Goal: Task Accomplishment & Management: Use online tool/utility

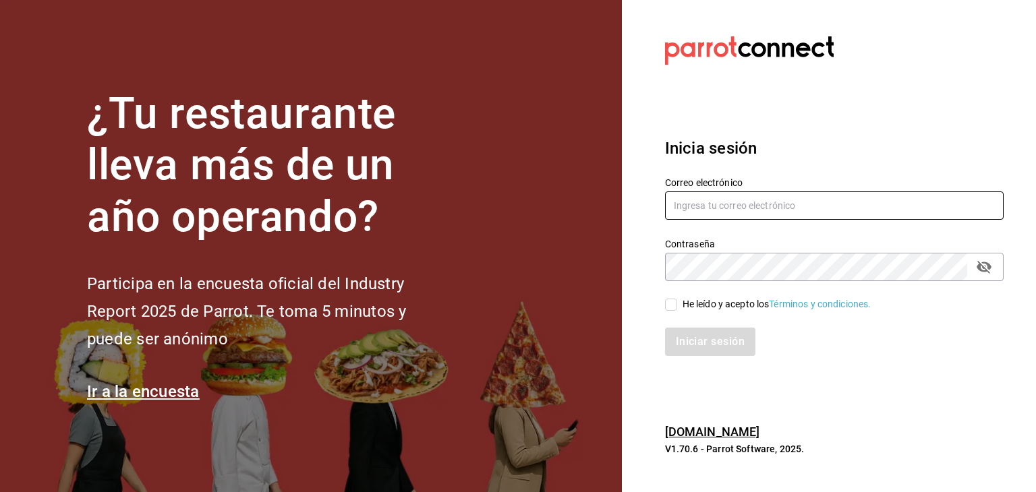
click at [778, 202] on input "text" at bounding box center [834, 206] width 339 height 28
type input "cristian.mercado@grupocosteno.com"
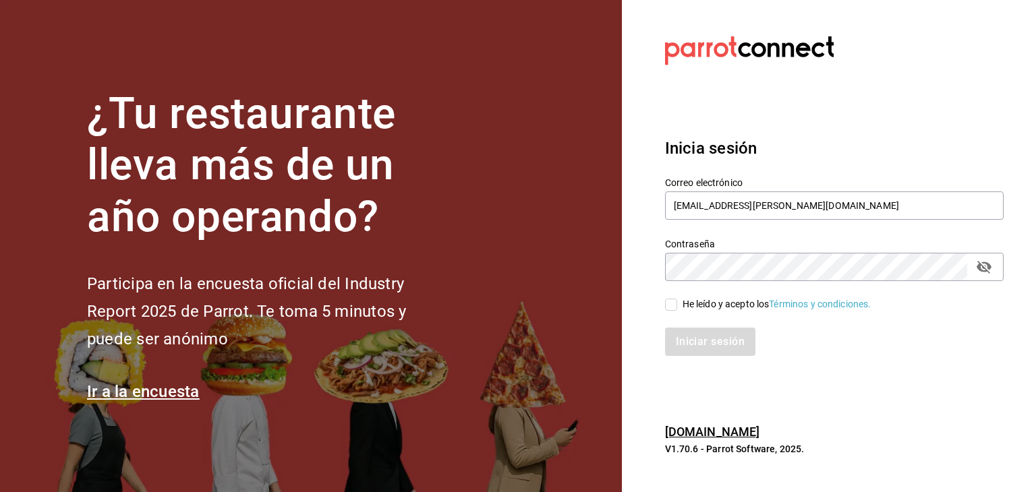
click at [674, 308] on input "He leído y acepto los Términos y condiciones." at bounding box center [671, 305] width 12 height 12
checkbox input "true"
click at [708, 335] on button "Iniciar sesión" at bounding box center [711, 342] width 92 height 28
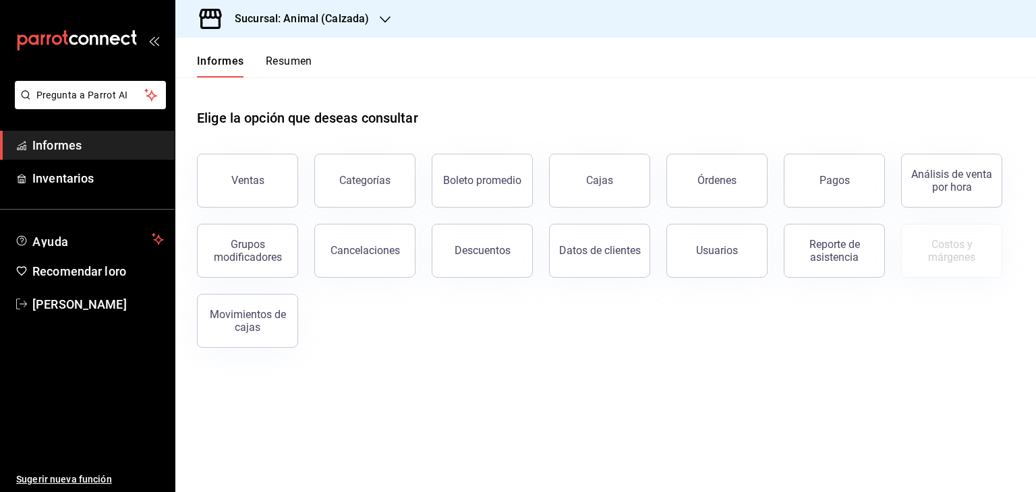
click at [372, 27] on div "Sucursal: Animal (Calzada)" at bounding box center [291, 19] width 210 height 38
click at [313, 90] on div "Mochomos (Metepec)" at bounding box center [276, 89] width 181 height 14
click at [268, 163] on button "Ventas" at bounding box center [247, 181] width 101 height 54
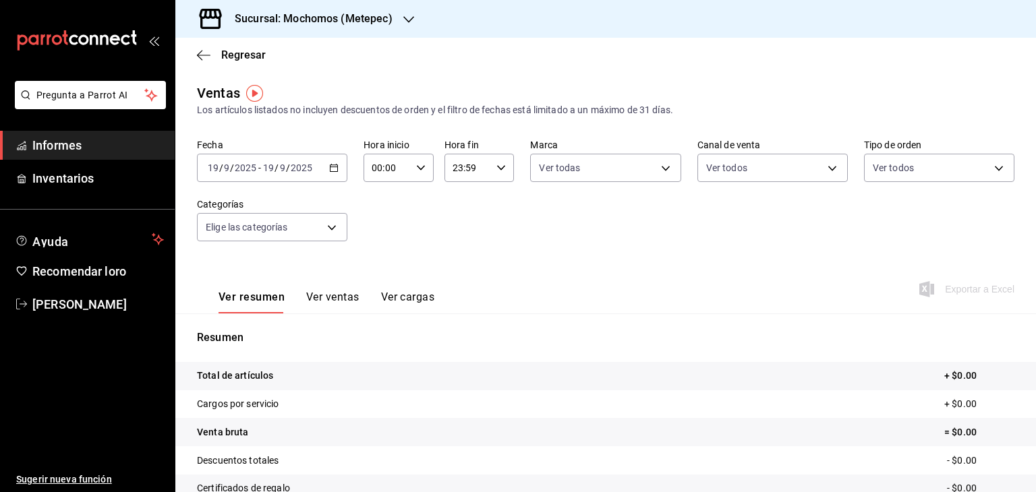
click at [331, 173] on div "[DATE] [DATE] - [DATE] [DATE]" at bounding box center [272, 168] width 150 height 28
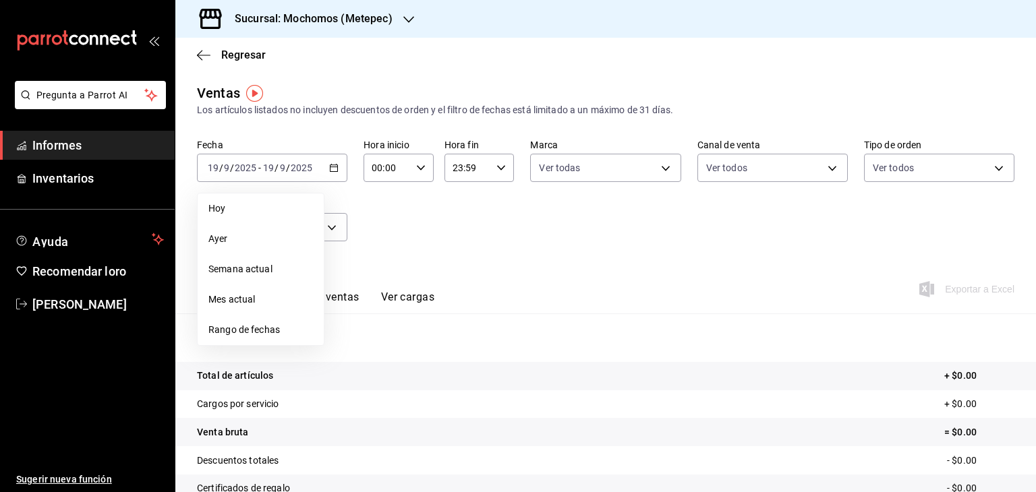
click at [259, 322] on li "Rango de fechas" at bounding box center [261, 330] width 126 height 30
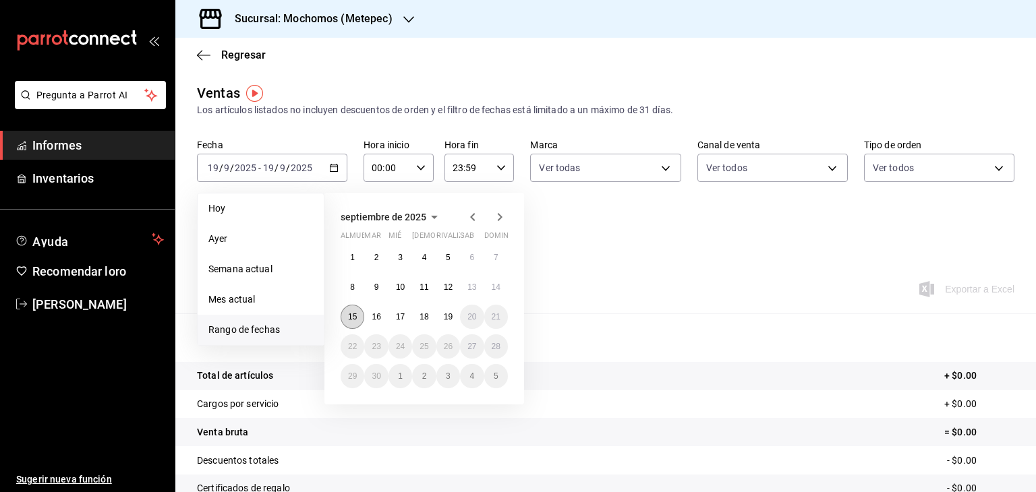
click at [351, 317] on font "15" at bounding box center [352, 316] width 9 height 9
click at [453, 316] on button "19" at bounding box center [448, 317] width 24 height 24
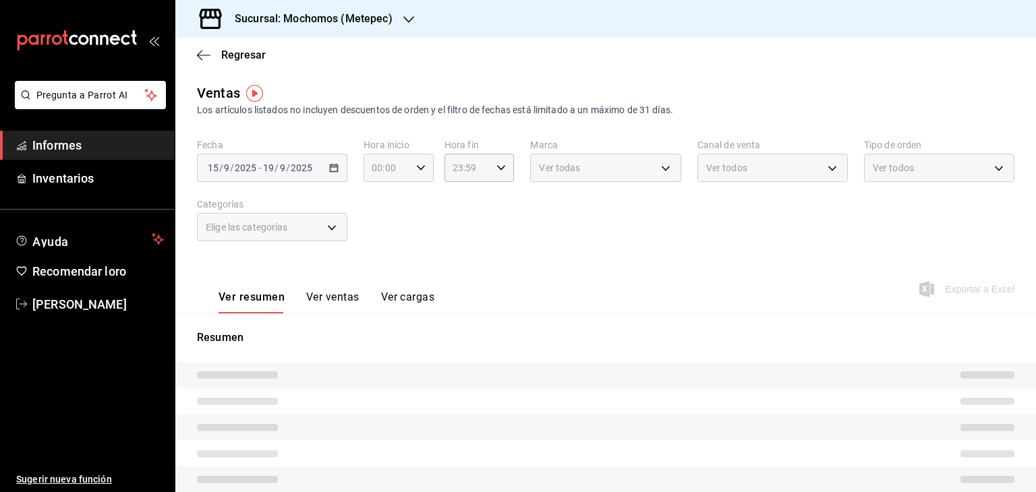
click at [424, 170] on div "00:00 Hora inicio" at bounding box center [399, 168] width 70 height 28
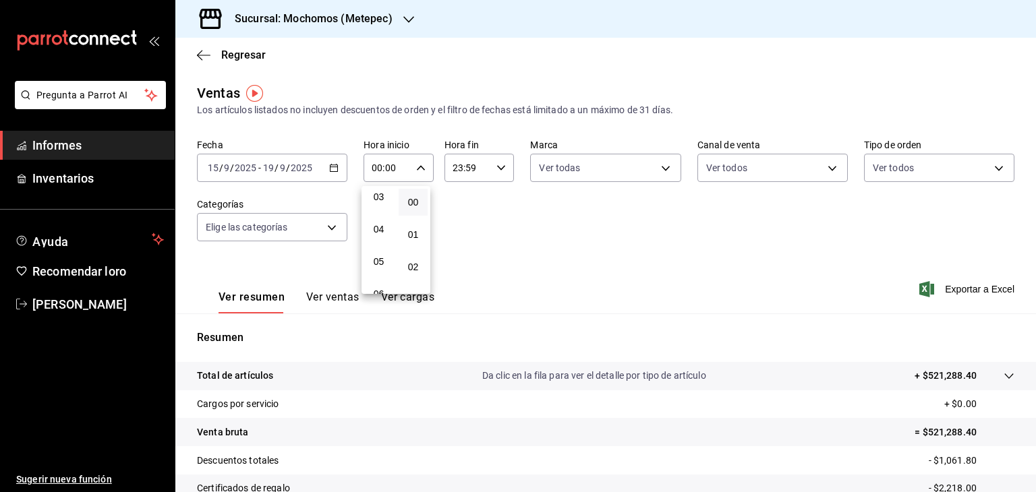
scroll to position [103, 0]
click at [381, 265] on font "05" at bounding box center [379, 261] width 11 height 11
type input "05:00"
click at [488, 174] on div at bounding box center [518, 246] width 1036 height 492
click at [488, 174] on div "23:59 Hora fin" at bounding box center [479, 168] width 70 height 28
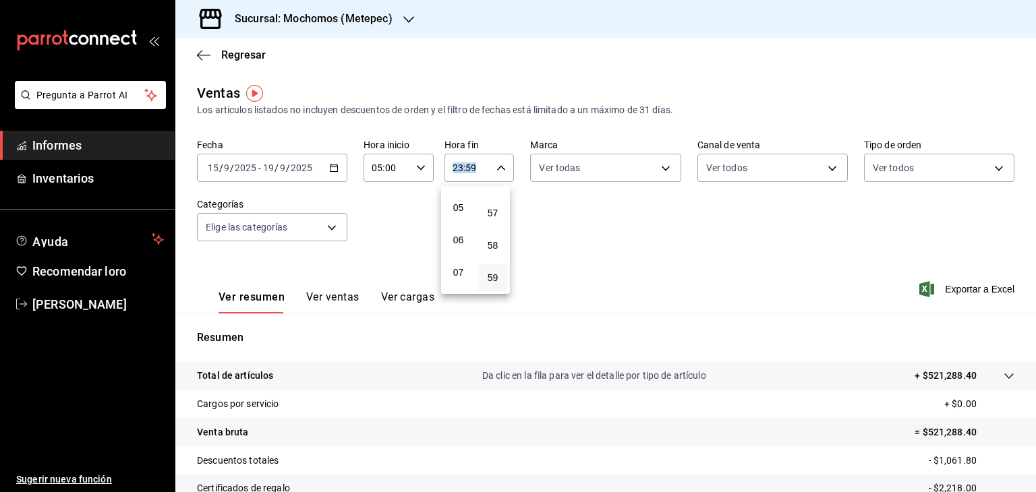
scroll to position [156, 0]
click at [458, 214] on font "05" at bounding box center [458, 208] width 11 height 11
click at [499, 198] on button "00" at bounding box center [492, 202] width 29 height 27
type input "05:00"
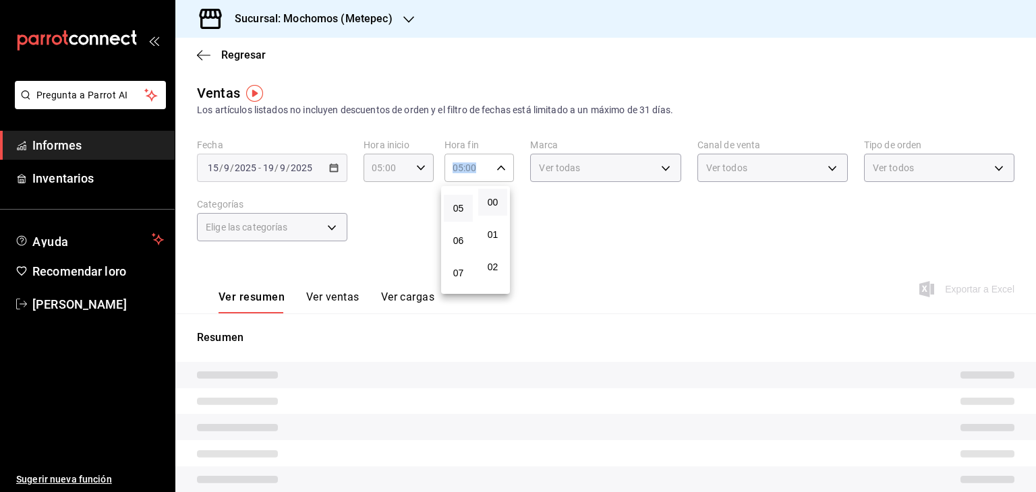
click at [627, 235] on div at bounding box center [518, 246] width 1036 height 492
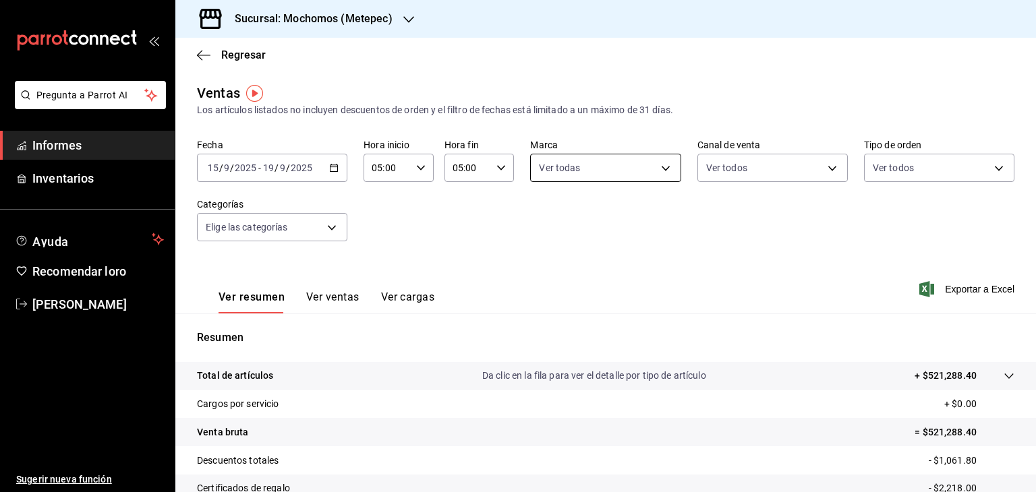
click at [660, 168] on body "Pregunta a Parrot AI Informes Inventarios Ayuda Recomendar loro [PERSON_NAME] S…" at bounding box center [518, 246] width 1036 height 492
click at [614, 209] on li "Ver todas" at bounding box center [600, 219] width 147 height 40
type input "2365f74e-aa6b-4392-bdf2-72765591bddf"
checkbox input "true"
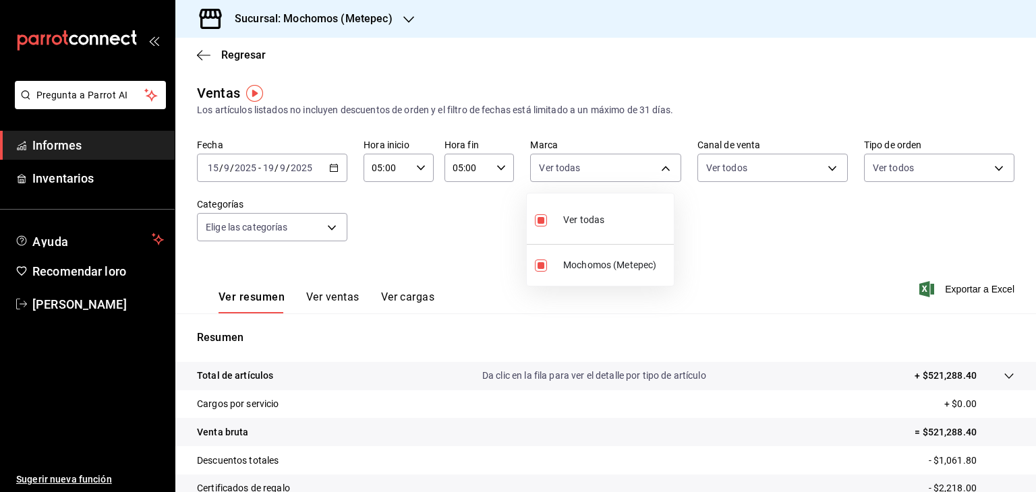
click at [890, 163] on div at bounding box center [518, 246] width 1036 height 492
click at [828, 173] on body "Pregunta a Parrot AI Informes Inventarios Ayuda Recomendar loro [PERSON_NAME] S…" at bounding box center [518, 246] width 1036 height 492
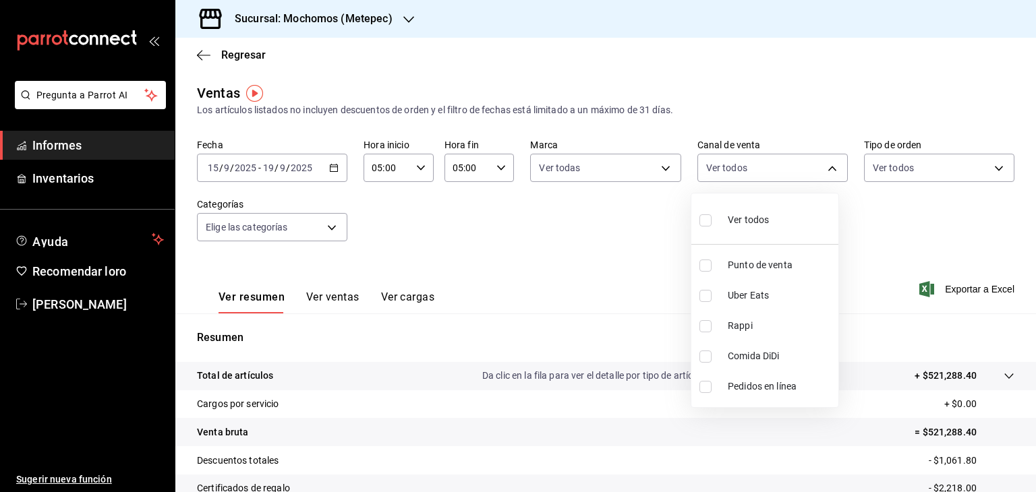
click at [741, 217] on font "Ver todos" at bounding box center [748, 219] width 41 height 11
type input "PARROT,UBER_EATS,RAPPI,DIDI_FOOD,ONLINE"
checkbox input "true"
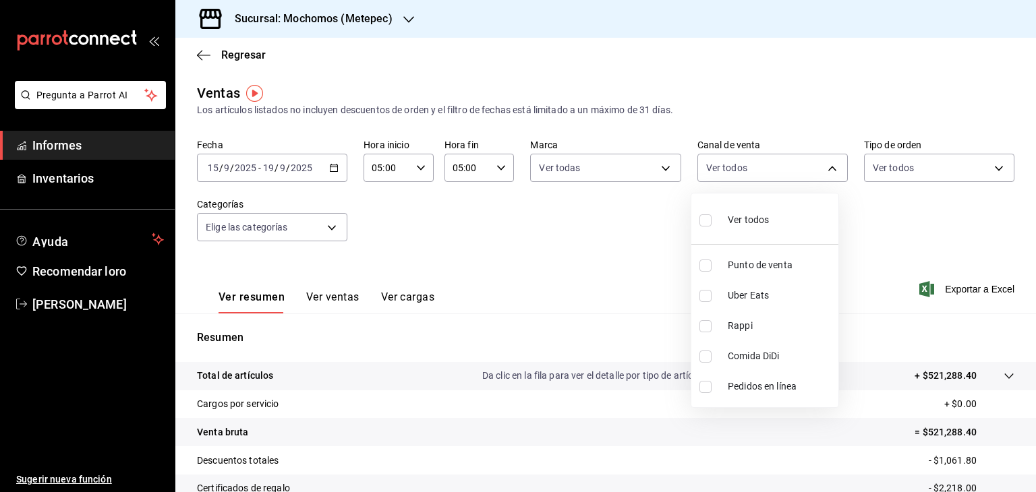
checkbox input "true"
click at [904, 172] on div at bounding box center [518, 246] width 1036 height 492
click at [904, 172] on body "Pregunta a Parrot AI Informes Inventarios Ayuda Recomendar loro [PERSON_NAME] S…" at bounding box center [518, 246] width 1036 height 492
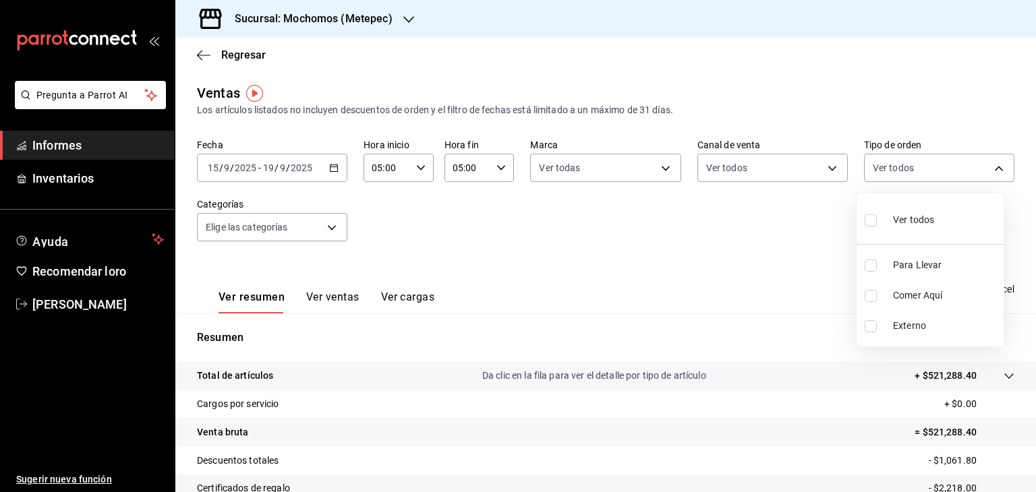
click at [875, 217] on input "checkbox" at bounding box center [871, 220] width 12 height 12
checkbox input "true"
type input "3a236ed8-2e24-47ca-8e59-ead494492482,da8509e8-5fca-4f62-958e-973104937870,EXTER…"
checkbox input "true"
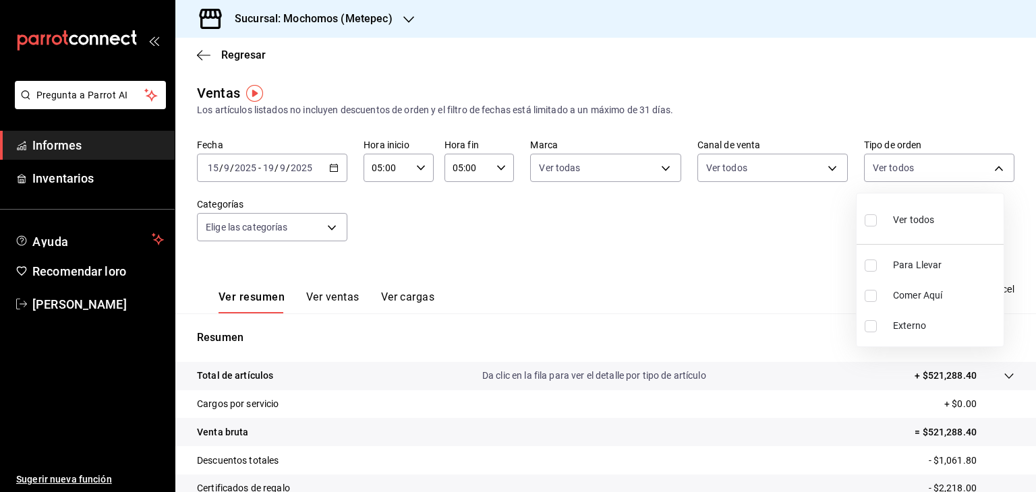
checkbox input "true"
click at [312, 222] on div at bounding box center [518, 246] width 1036 height 492
click at [312, 222] on body "Pregunta a Parrot AI Informes Inventarios Ayuda Recomendar loro [PERSON_NAME] S…" at bounding box center [518, 246] width 1036 height 492
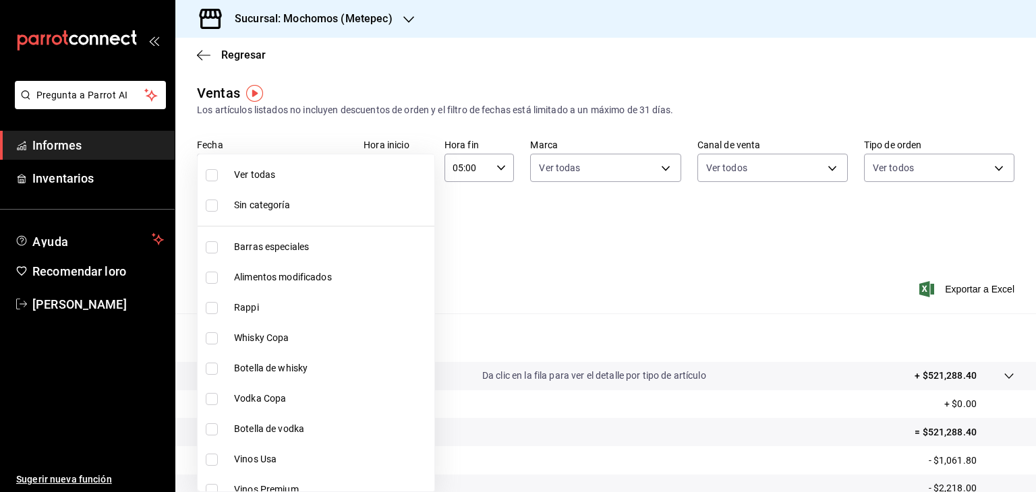
click at [247, 179] on font "Ver todas" at bounding box center [254, 174] width 41 height 11
type input "c9cbc288-c827-488d-81f5-370afefb1912,46081463-7037-4dd2-a9ab-e56ff6a8fa7c,bf958…"
checkbox input "true"
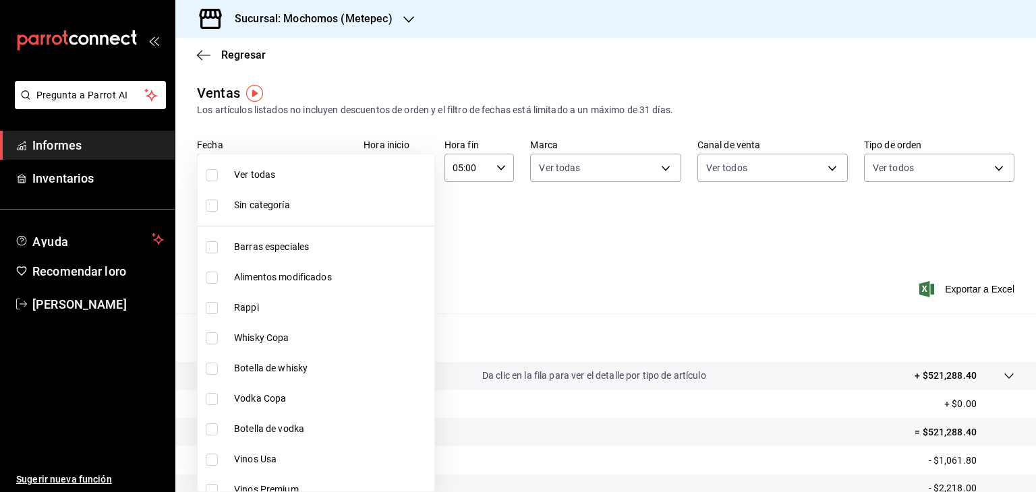
checkbox input "true"
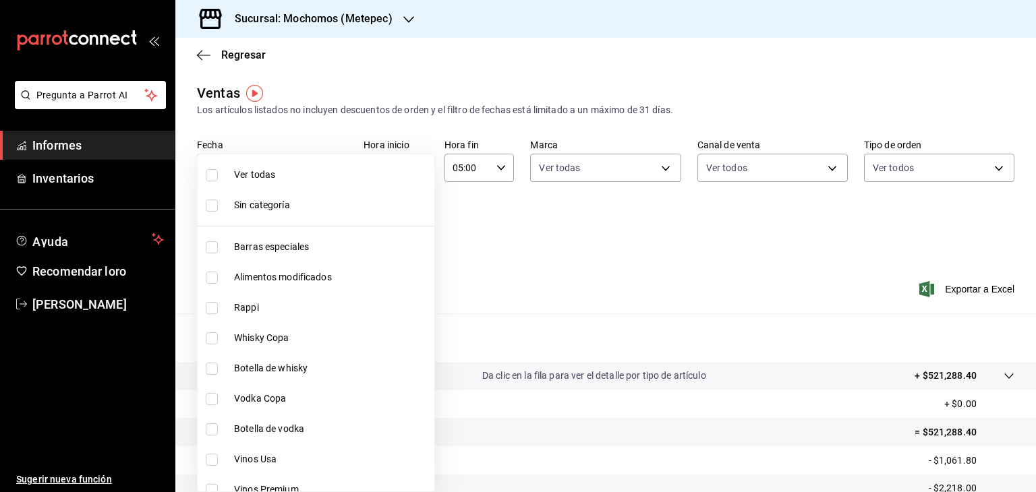
checkbox input "true"
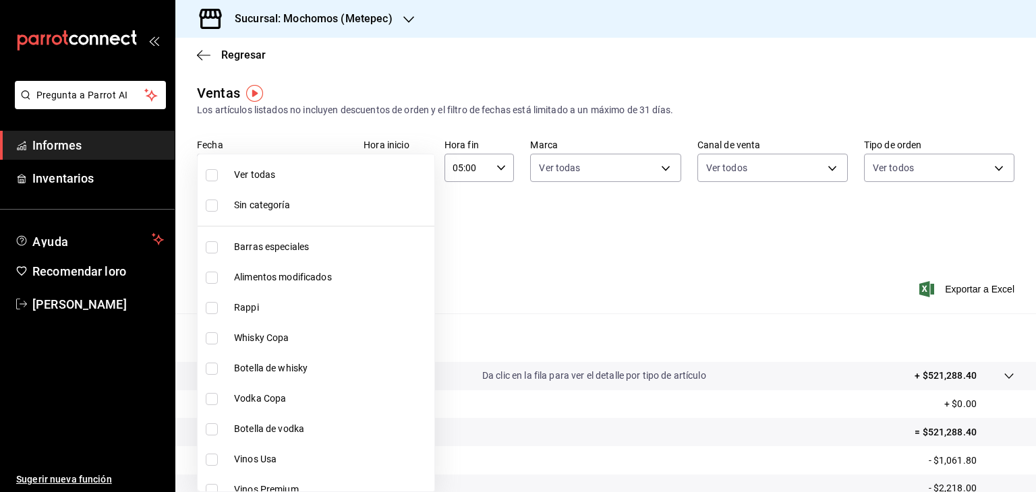
checkbox input "true"
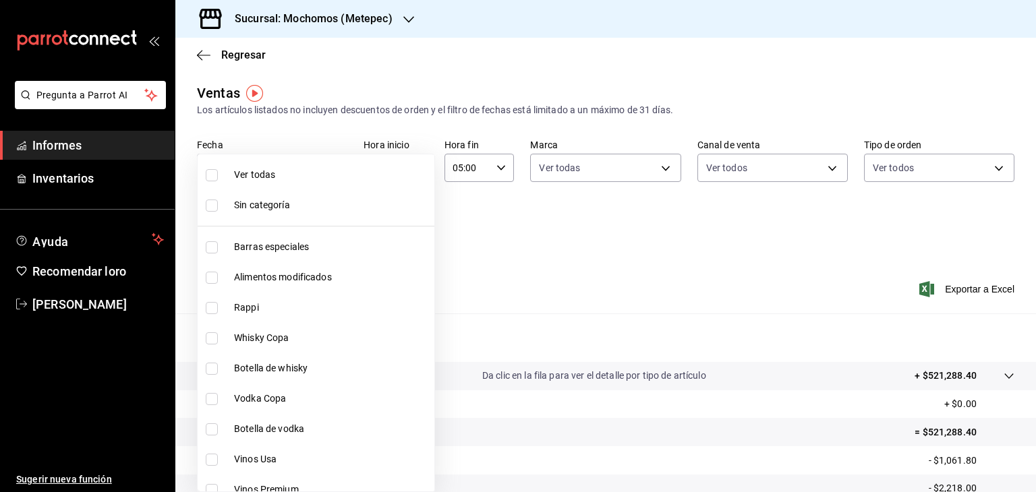
checkbox input "true"
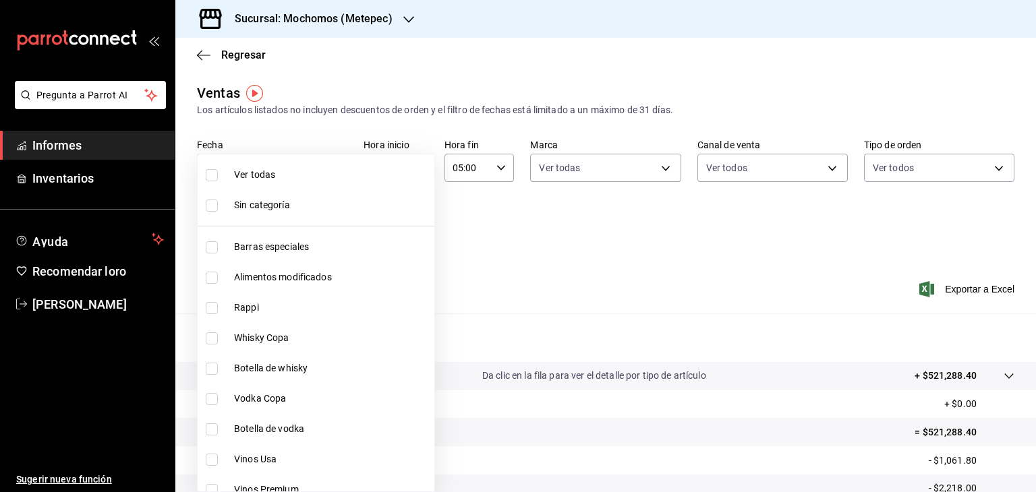
checkbox input "true"
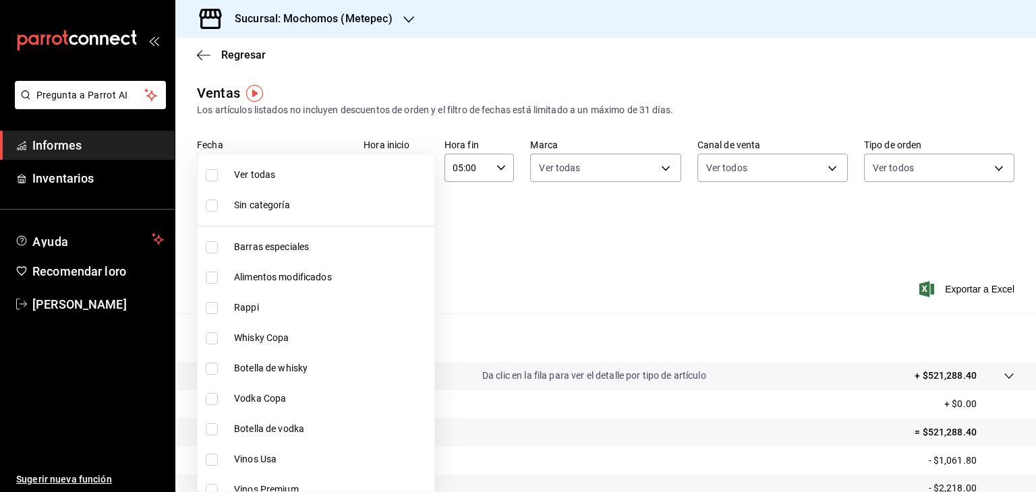
checkbox input "true"
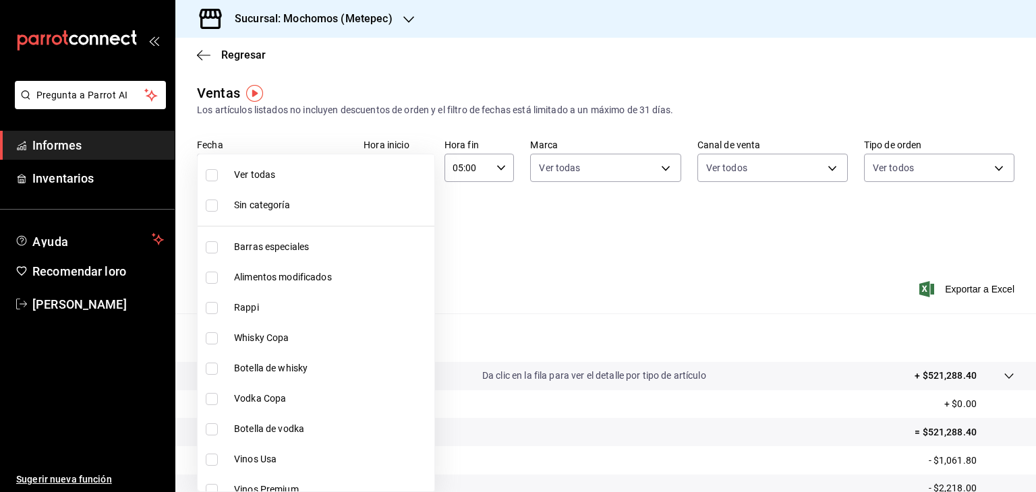
checkbox input "true"
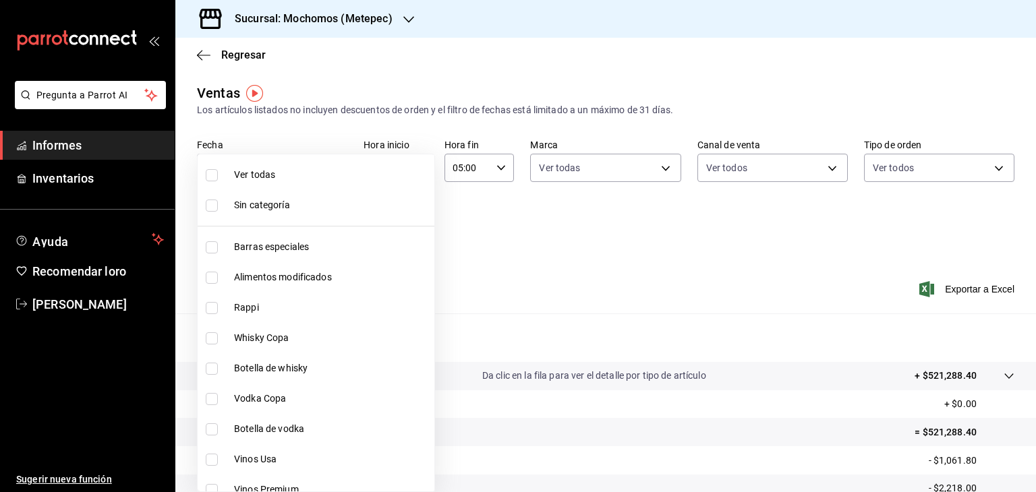
checkbox input "true"
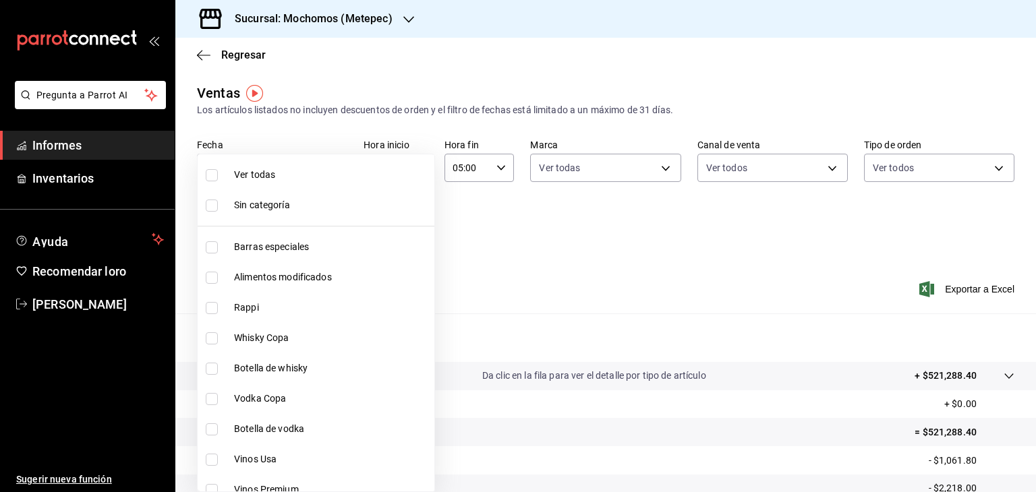
checkbox input "true"
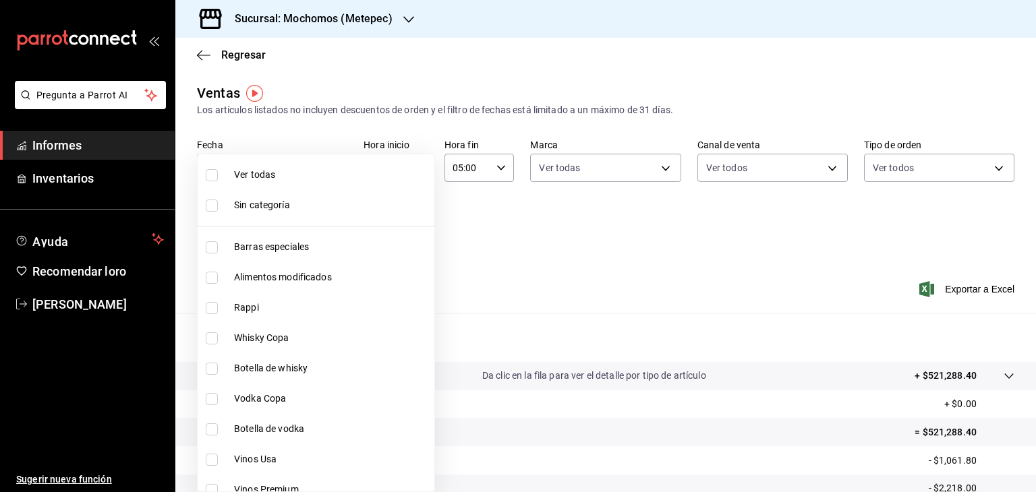
checkbox input "true"
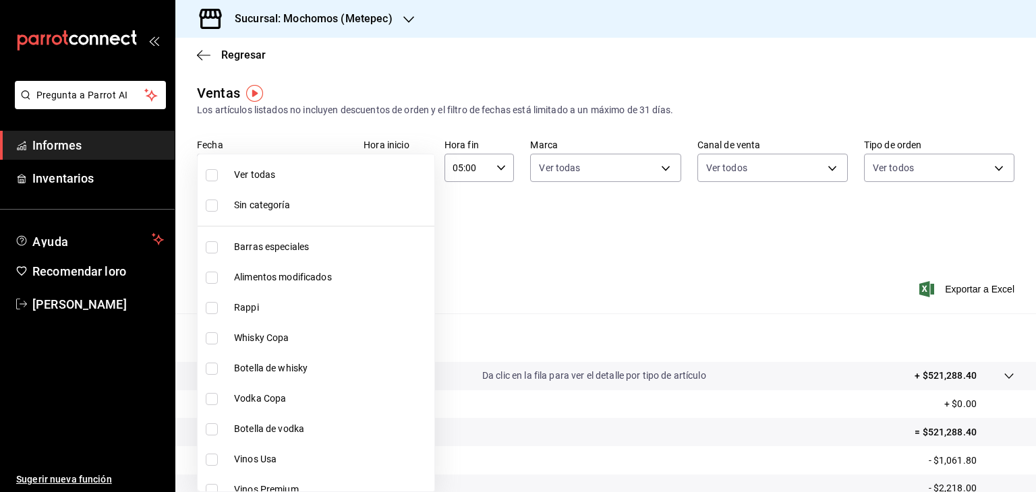
checkbox input "true"
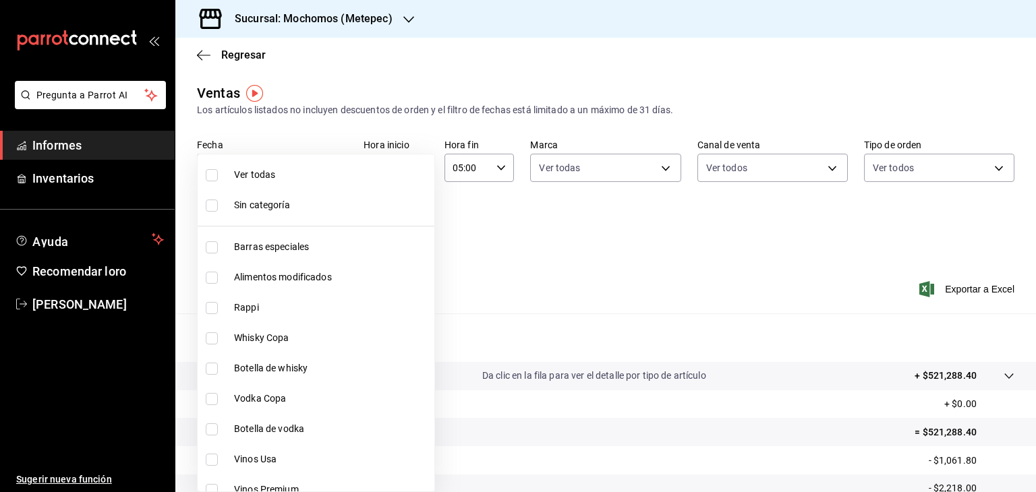
checkbox input "true"
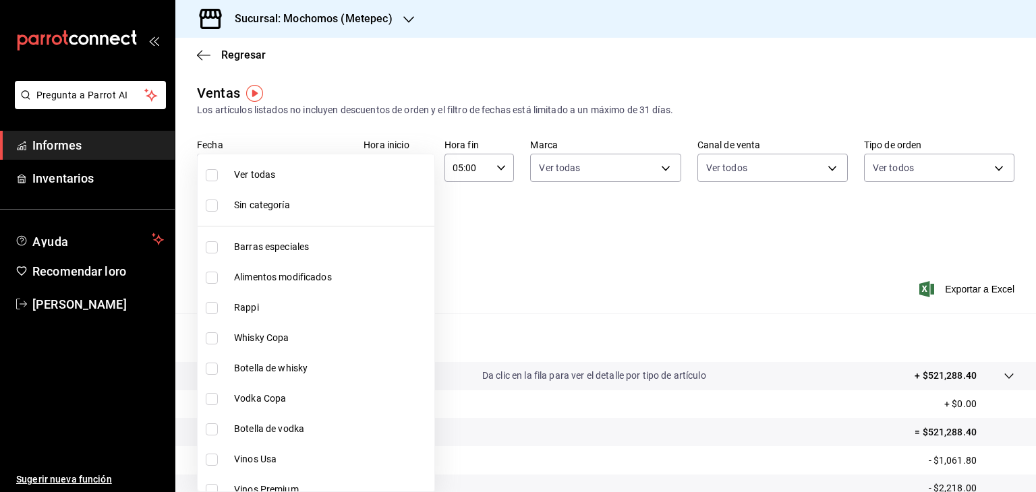
checkbox input "true"
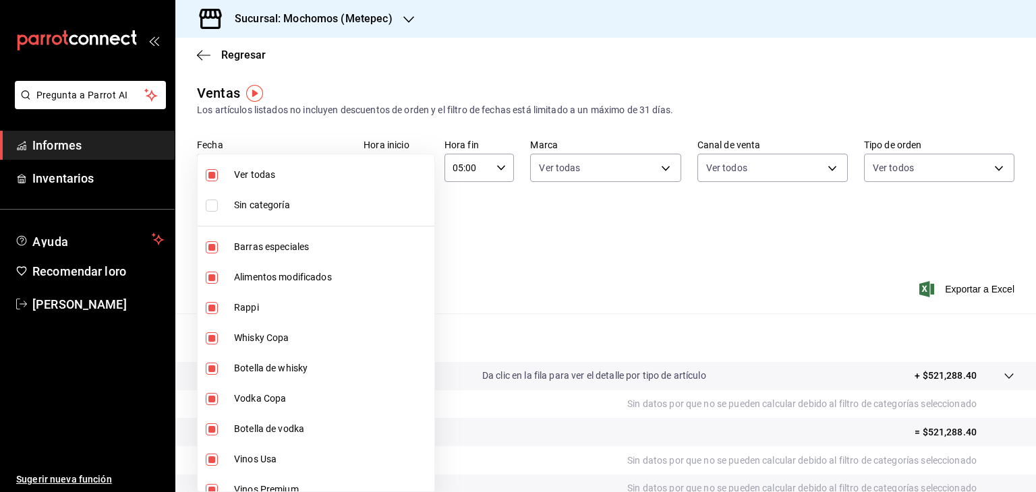
click at [581, 254] on div at bounding box center [518, 246] width 1036 height 492
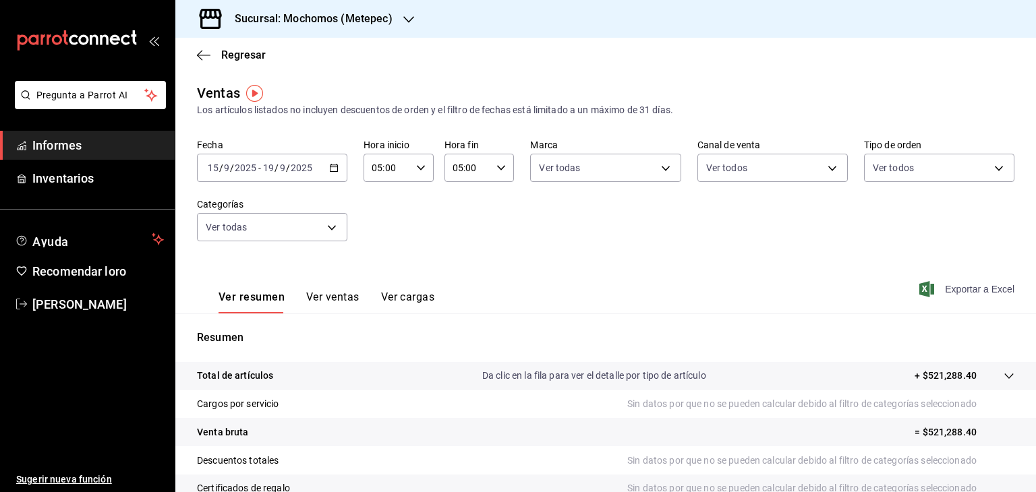
click at [950, 285] on font "Exportar a Excel" at bounding box center [979, 289] width 69 height 11
